Goal: Information Seeking & Learning: Learn about a topic

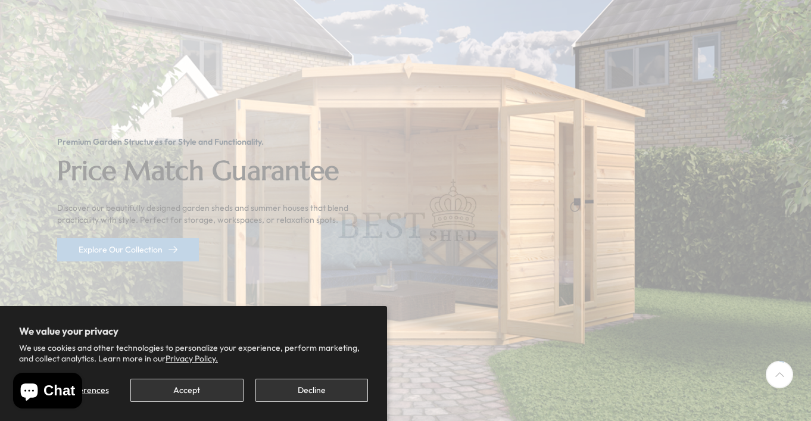
scroll to position [197, 0]
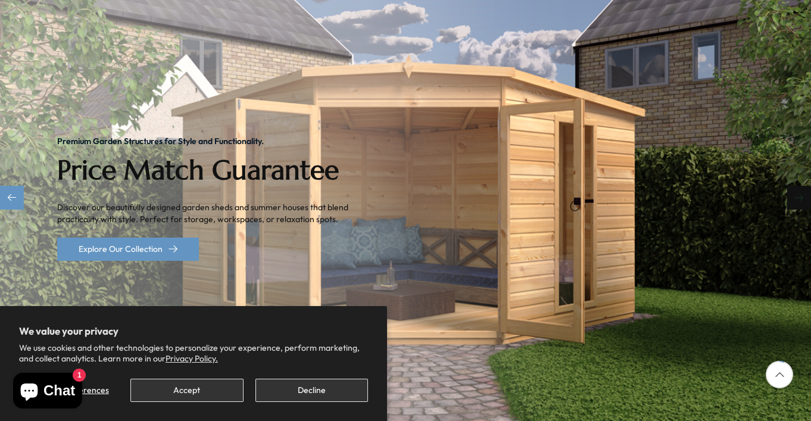
click at [802, 186] on div "Next slide" at bounding box center [799, 198] width 24 height 24
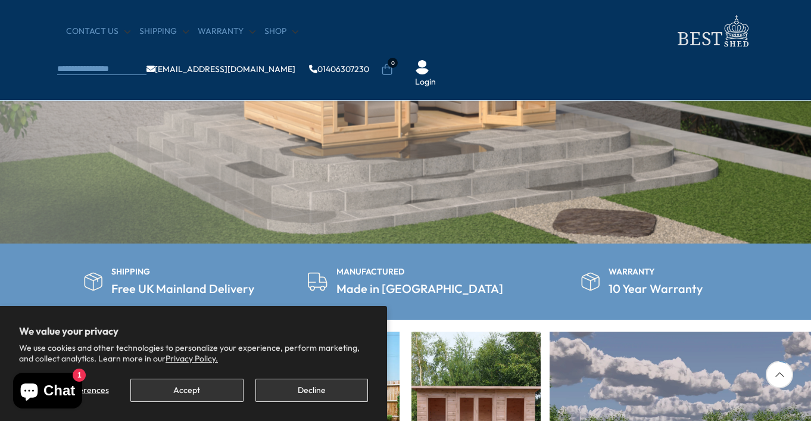
scroll to position [276, 0]
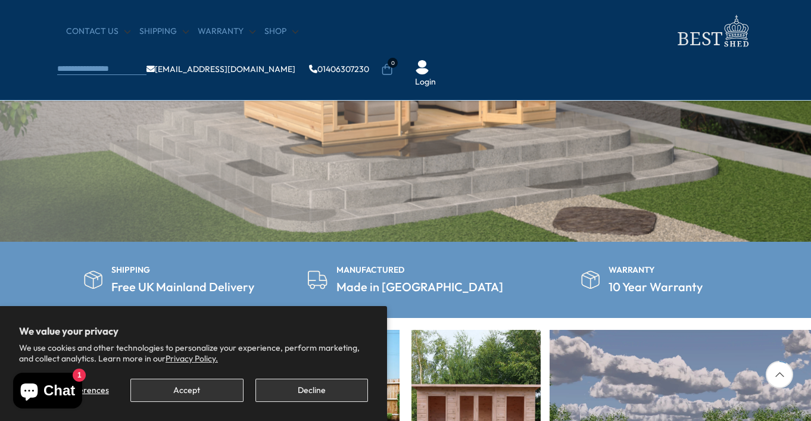
click at [207, 394] on button "Accept" at bounding box center [186, 390] width 113 height 23
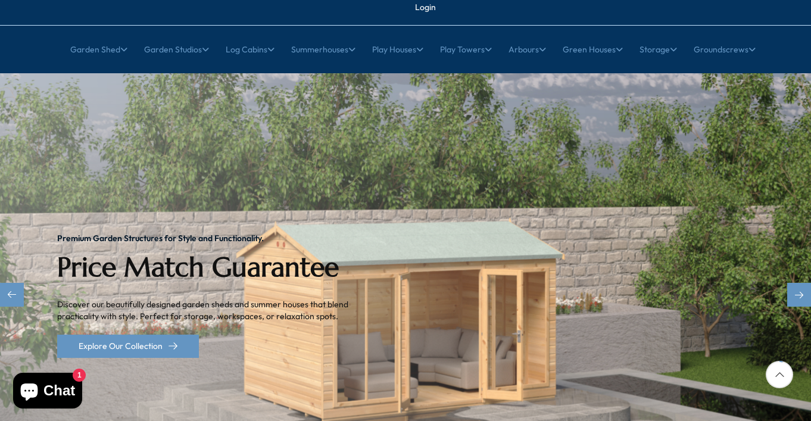
scroll to position [140, 0]
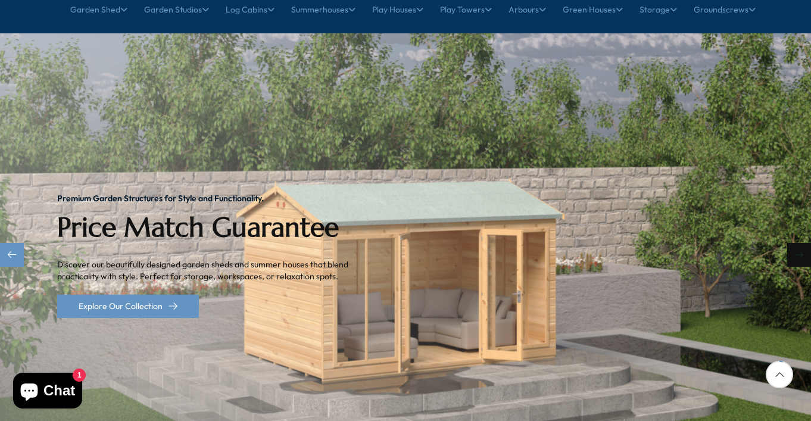
click at [795, 243] on div "Next slide" at bounding box center [799, 255] width 24 height 24
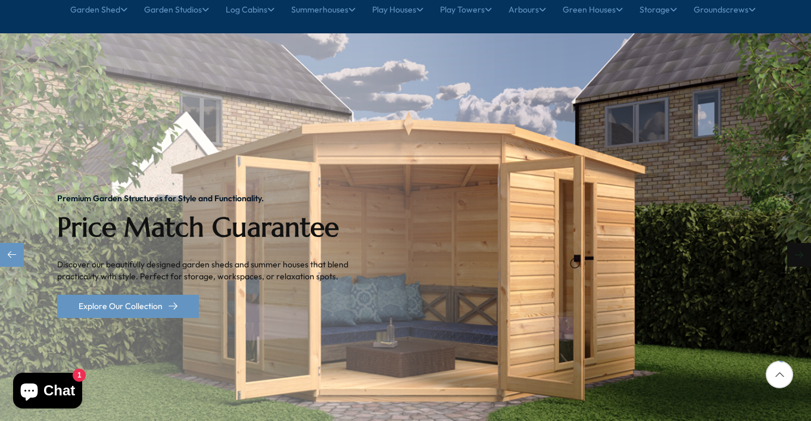
click at [794, 243] on div "Next slide" at bounding box center [799, 255] width 24 height 24
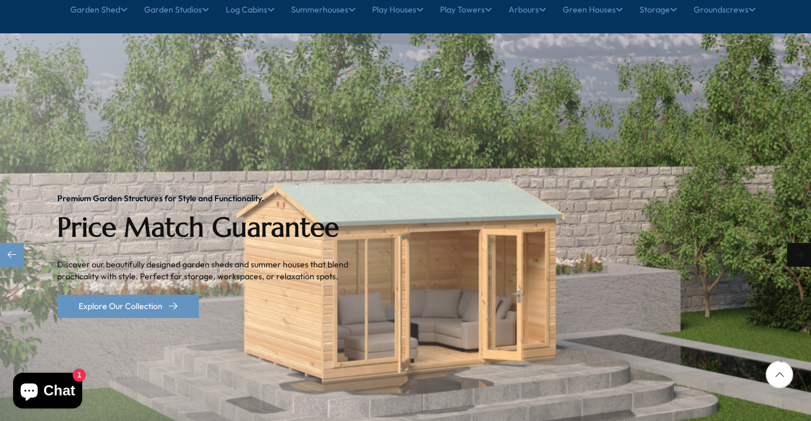
click at [794, 243] on div "Next slide" at bounding box center [799, 255] width 24 height 24
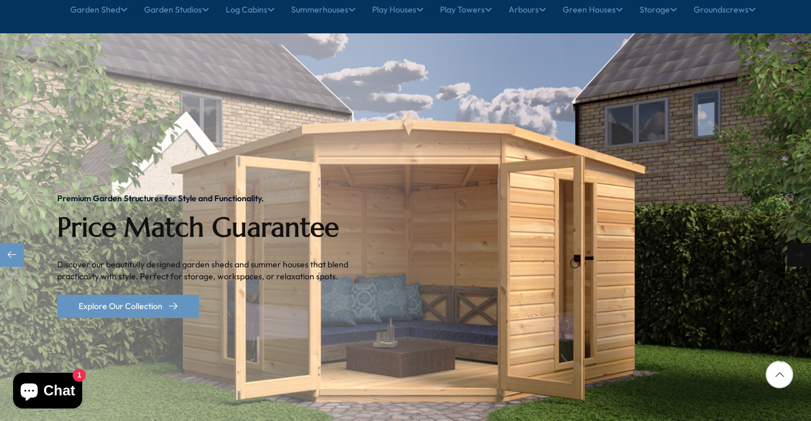
click at [794, 243] on div "Next slide" at bounding box center [799, 255] width 24 height 24
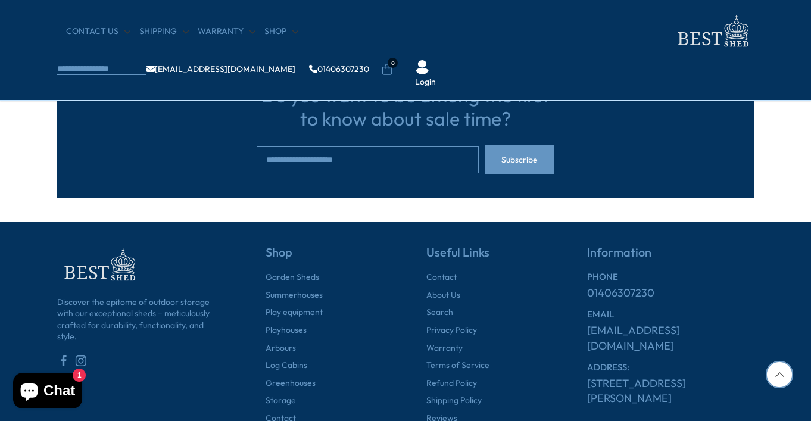
scroll to position [3809, 0]
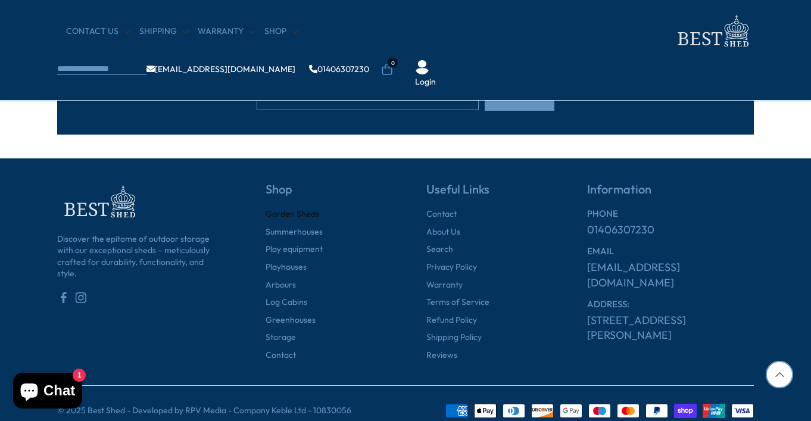
click at [306, 208] on link "Garden Sheds" at bounding box center [293, 214] width 54 height 12
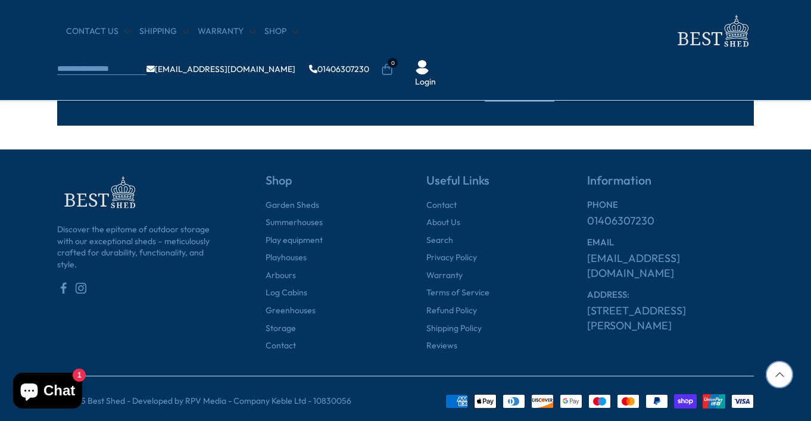
scroll to position [1427, 0]
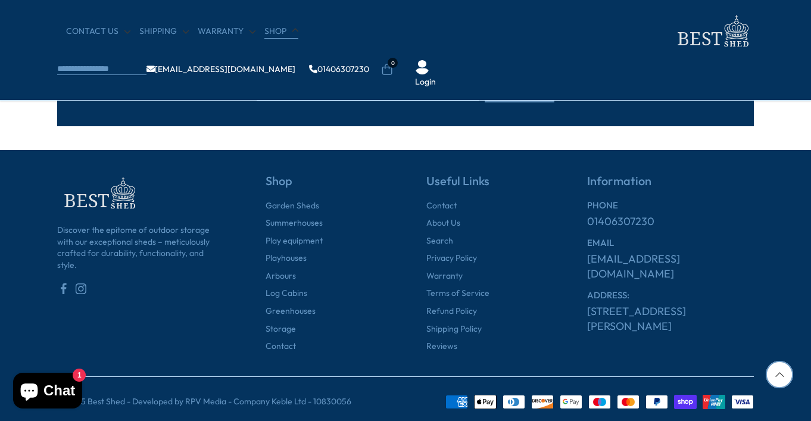
click at [273, 29] on link "Shop" at bounding box center [281, 32] width 34 height 12
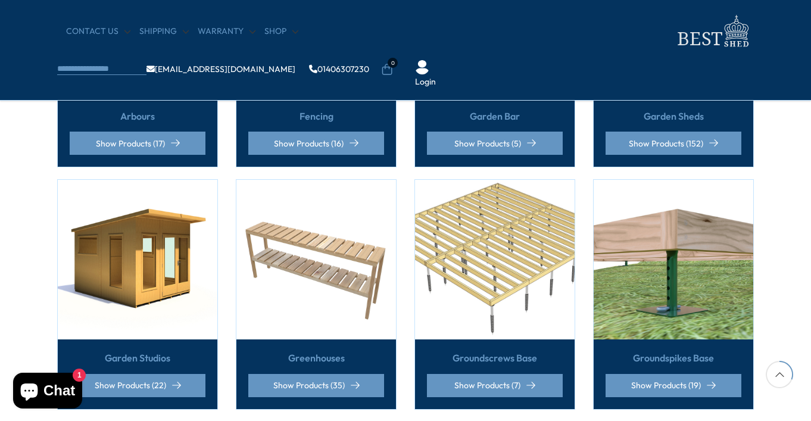
scroll to position [514, 0]
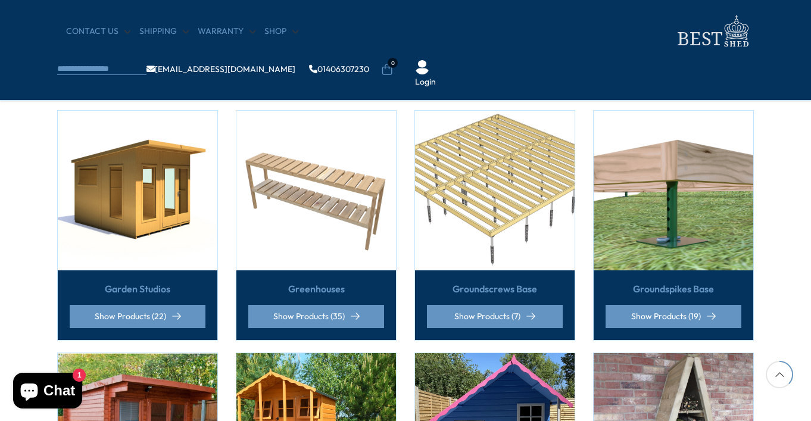
click at [139, 204] on img at bounding box center [138, 191] width 160 height 160
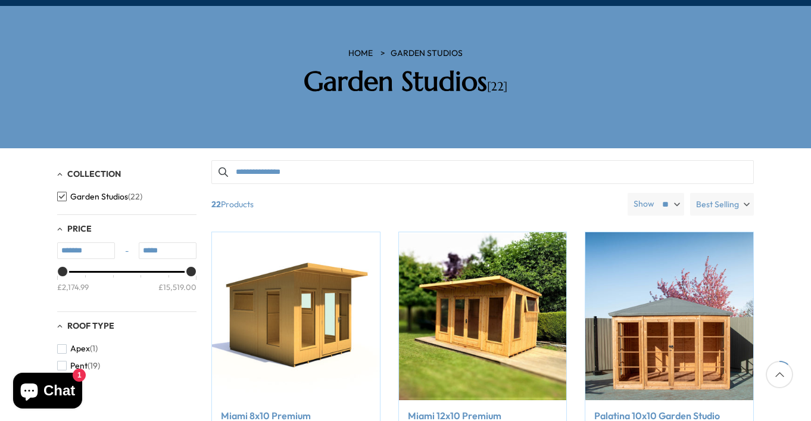
scroll to position [167, 0]
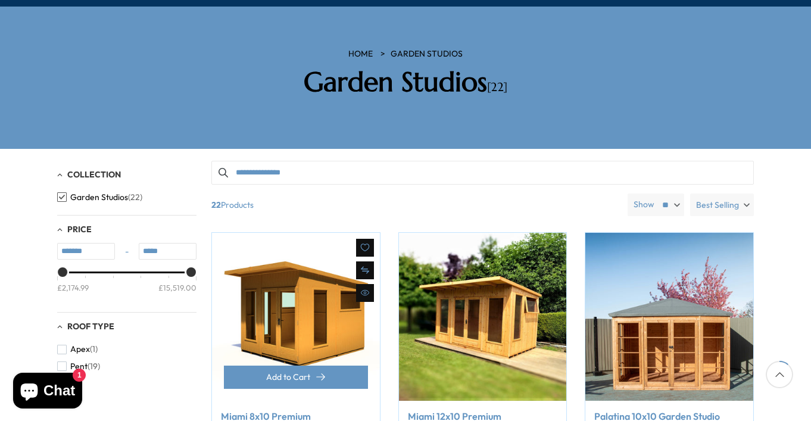
click at [286, 282] on img at bounding box center [296, 317] width 168 height 168
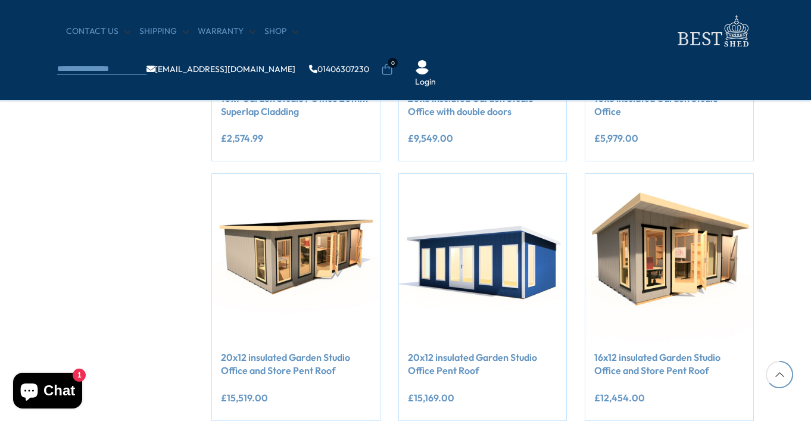
scroll to position [903, 0]
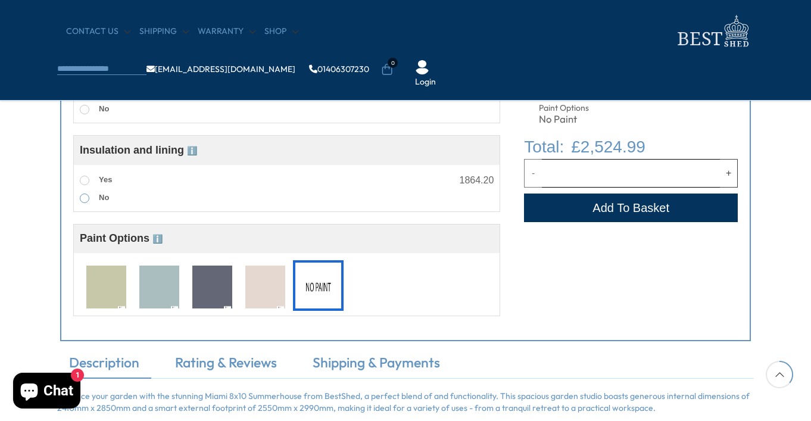
scroll to position [614, 0]
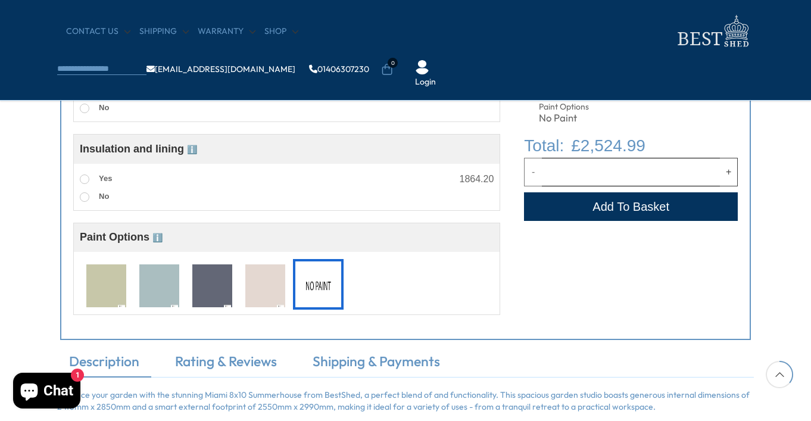
click at [165, 282] on img at bounding box center [159, 286] width 40 height 44
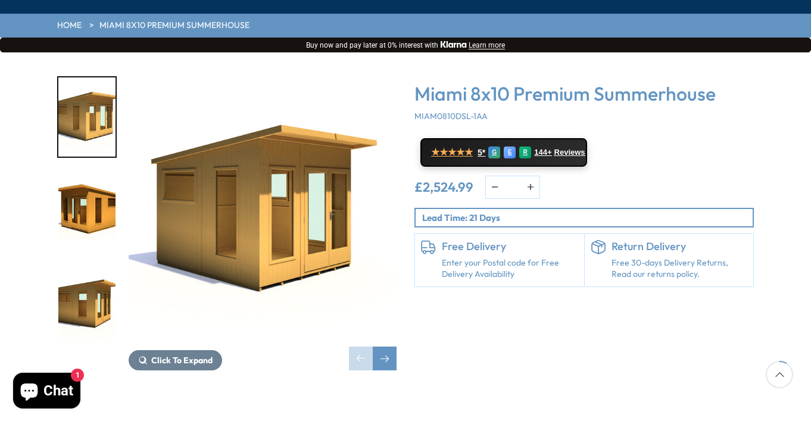
scroll to position [160, 0]
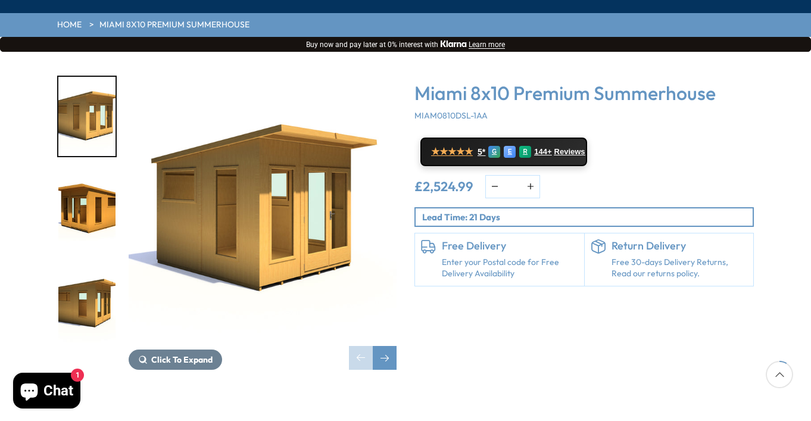
click at [92, 267] on img "3 / 22" at bounding box center [86, 302] width 57 height 79
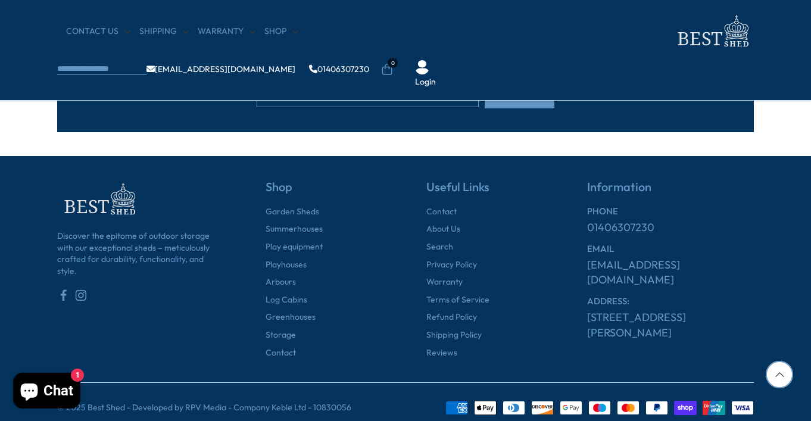
scroll to position [1724, 0]
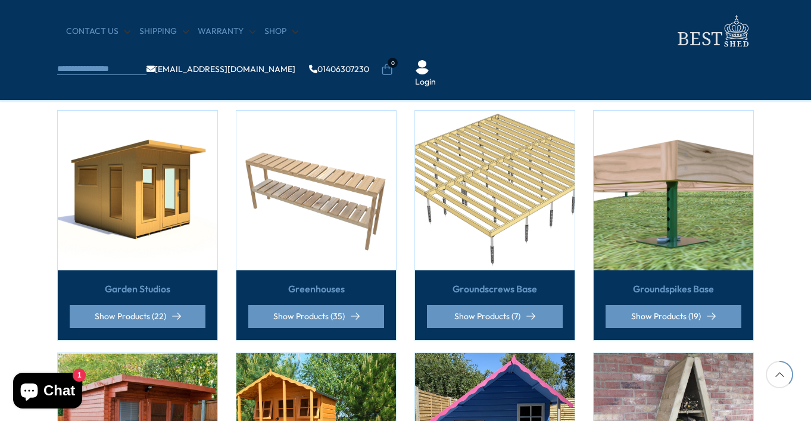
scroll to position [514, 0]
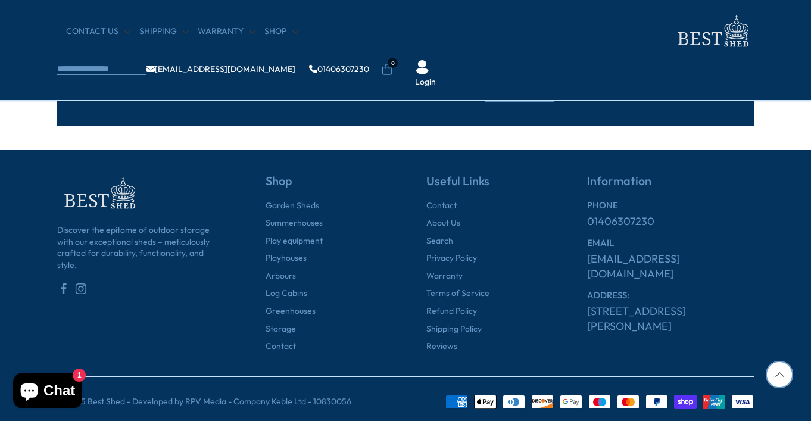
scroll to position [1427, 0]
